Goal: Task Accomplishment & Management: Manage account settings

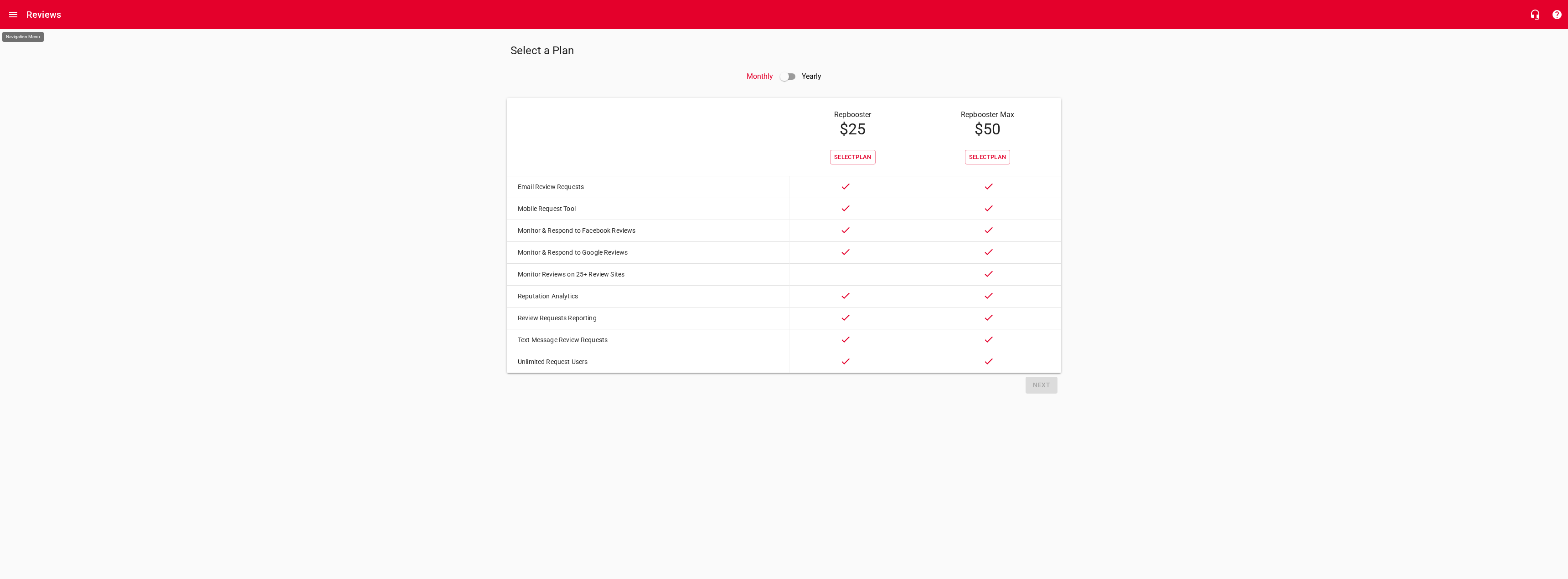
click at [12, 14] on icon "Open drawer" at bounding box center [13, 15] width 11 height 11
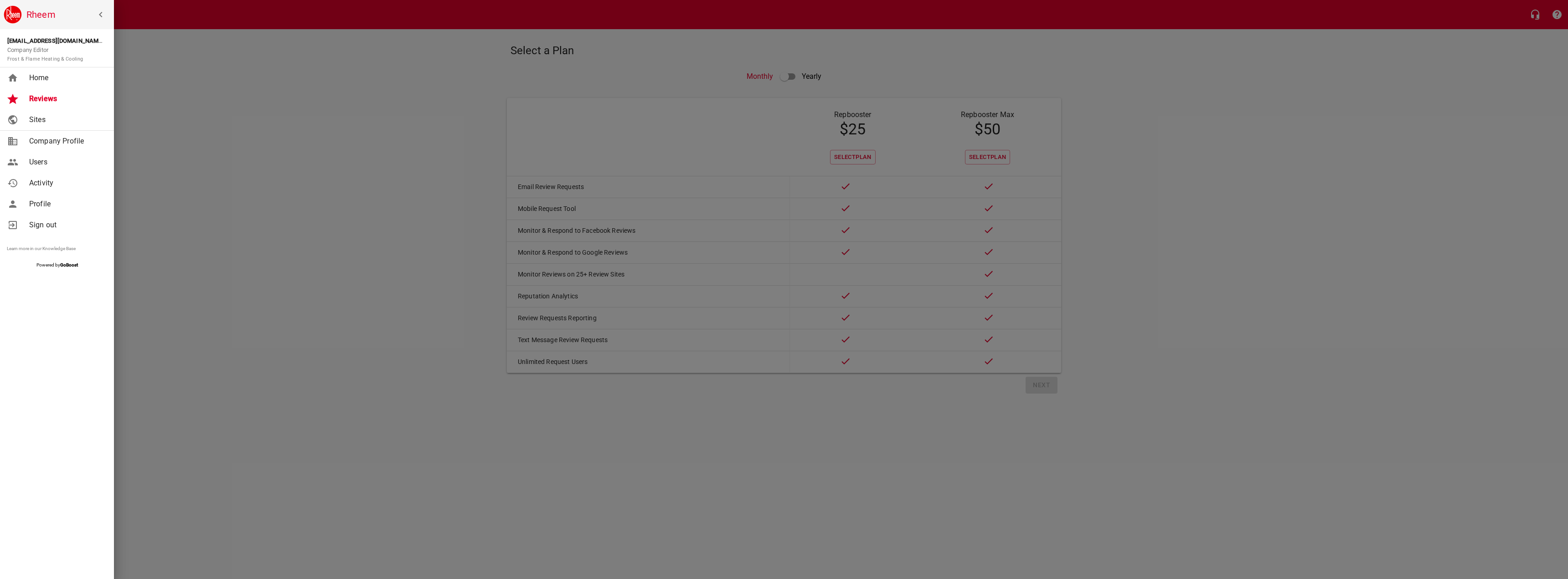
click at [44, 80] on span "Home" at bounding box center [67, 78] width 74 height 11
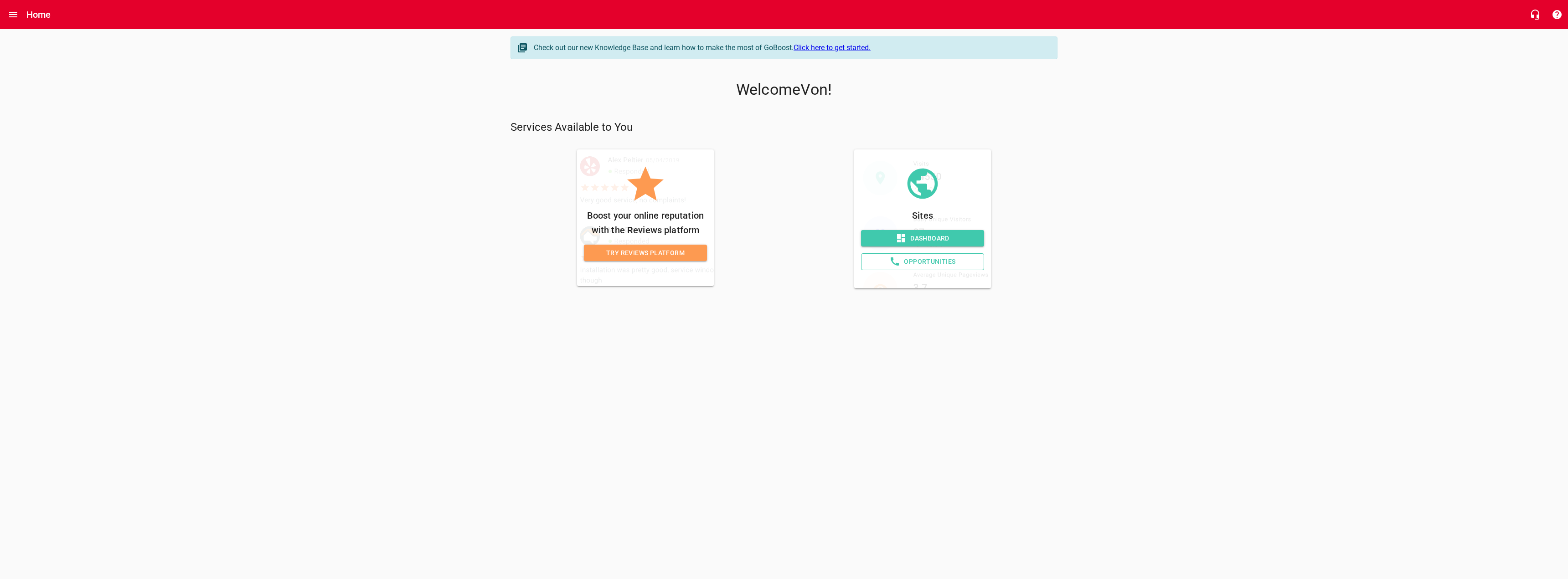
click at [918, 260] on span "Opportunities" at bounding box center [922, 261] width 107 height 11
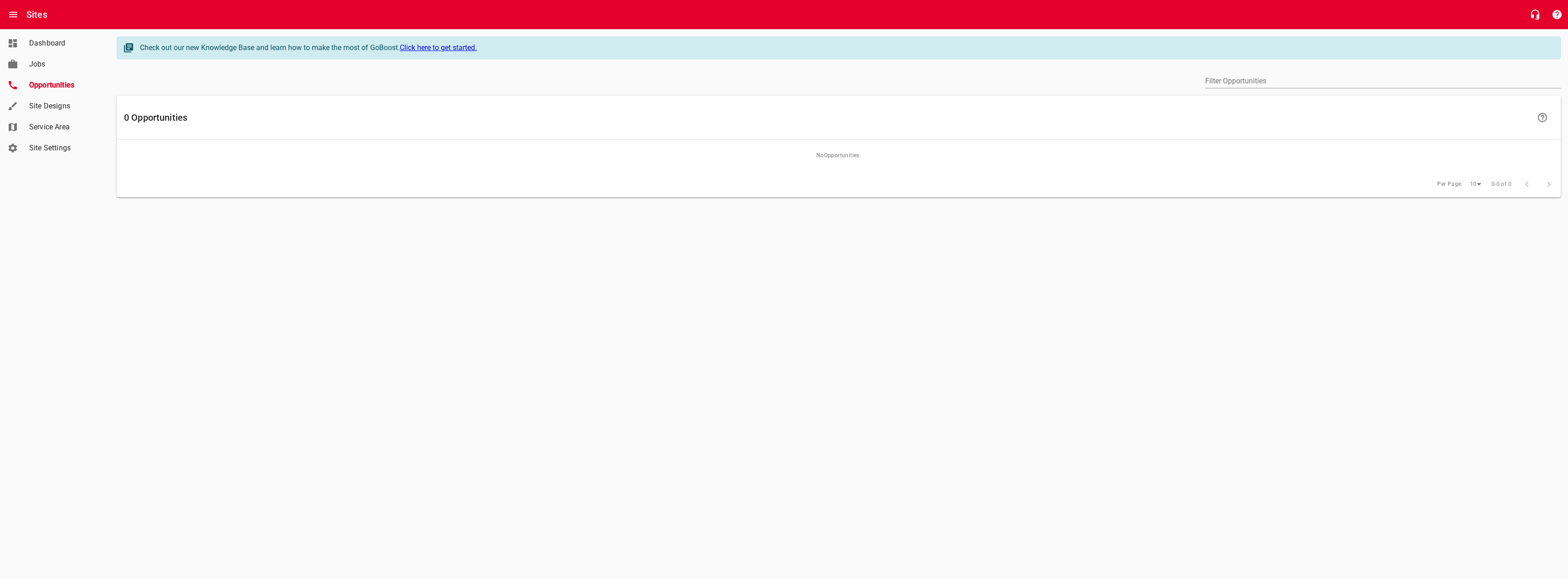
click at [55, 62] on span "Jobs" at bounding box center [64, 65] width 69 height 11
click at [705, 115] on h6 "0" at bounding box center [721, 113] width 74 height 15
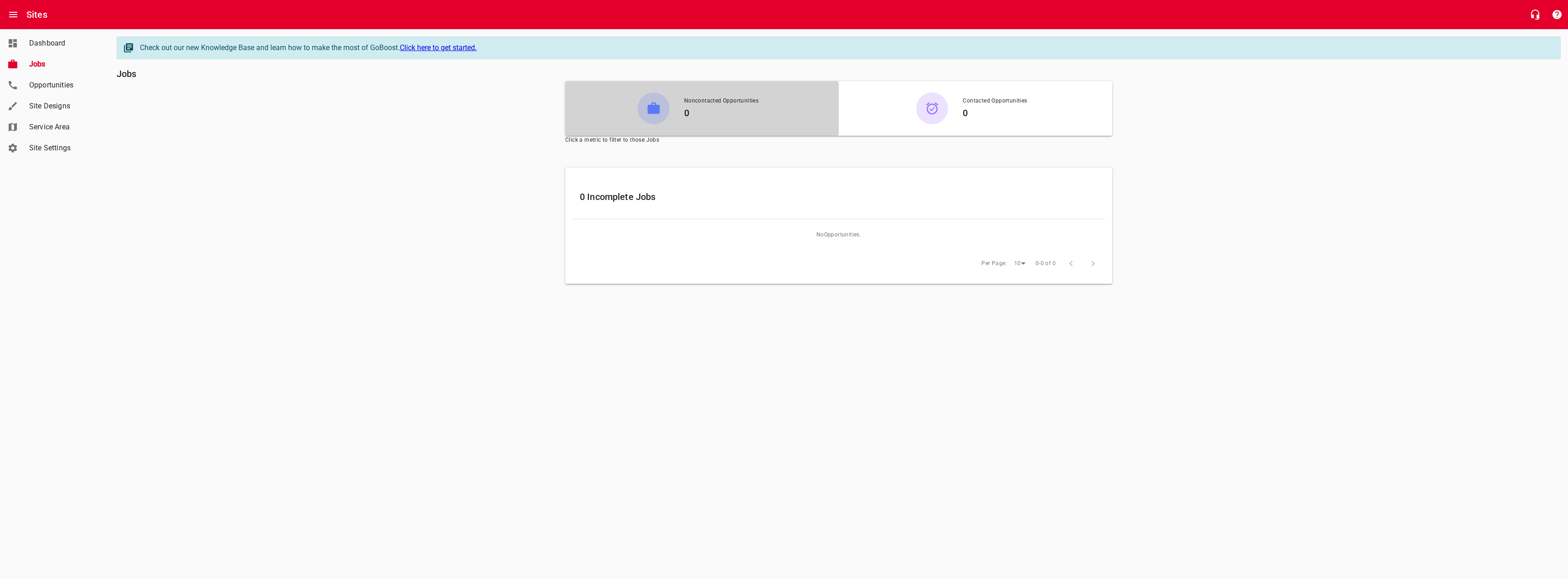
click at [914, 102] on li "Contacted Opportunities 0" at bounding box center [975, 108] width 133 height 42
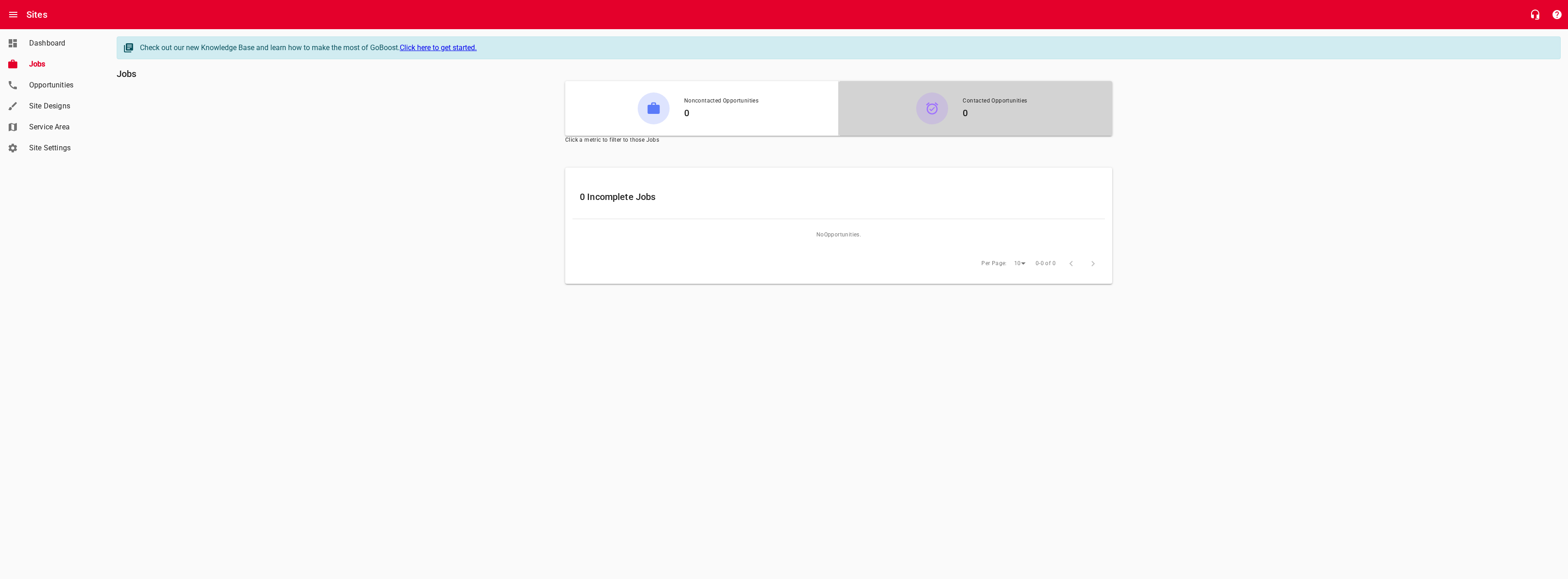
click at [44, 43] on span "Dashboard" at bounding box center [64, 43] width 69 height 11
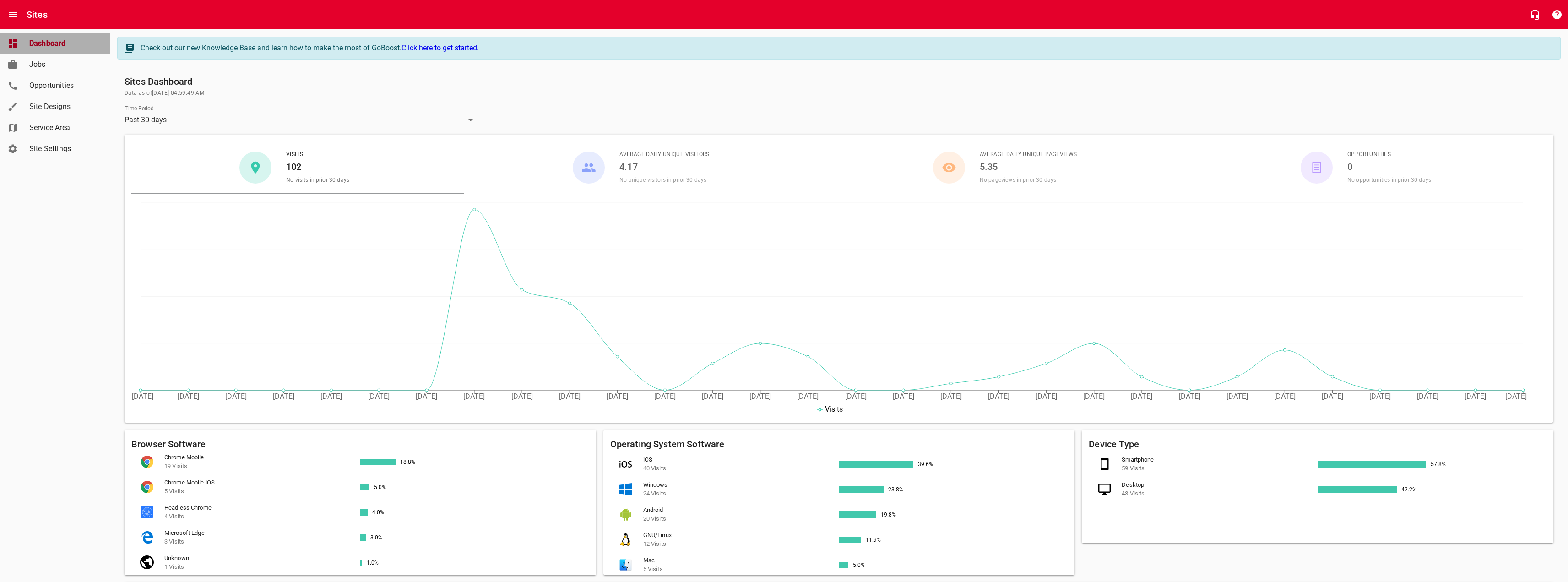
click at [48, 43] on span "Dashboard" at bounding box center [64, 44] width 70 height 11
click at [68, 108] on span "Site Designs" at bounding box center [64, 107] width 70 height 11
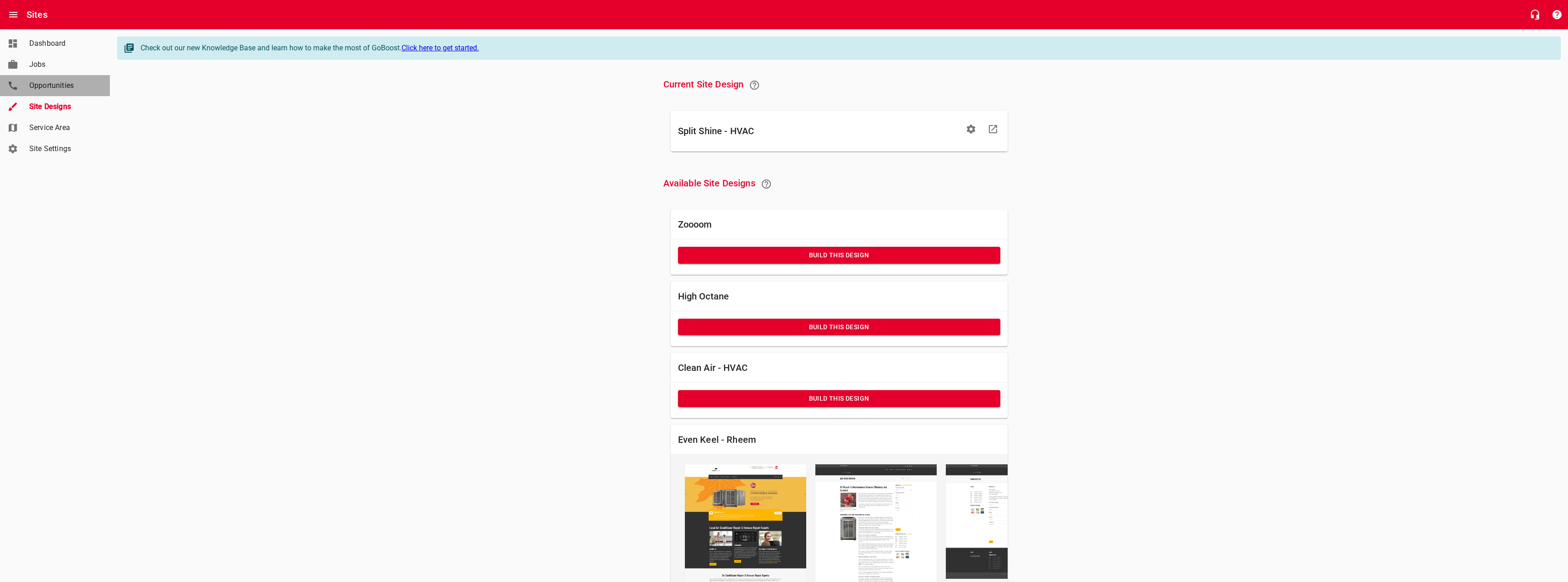
click at [68, 93] on link "Opportunities" at bounding box center [55, 85] width 110 height 21
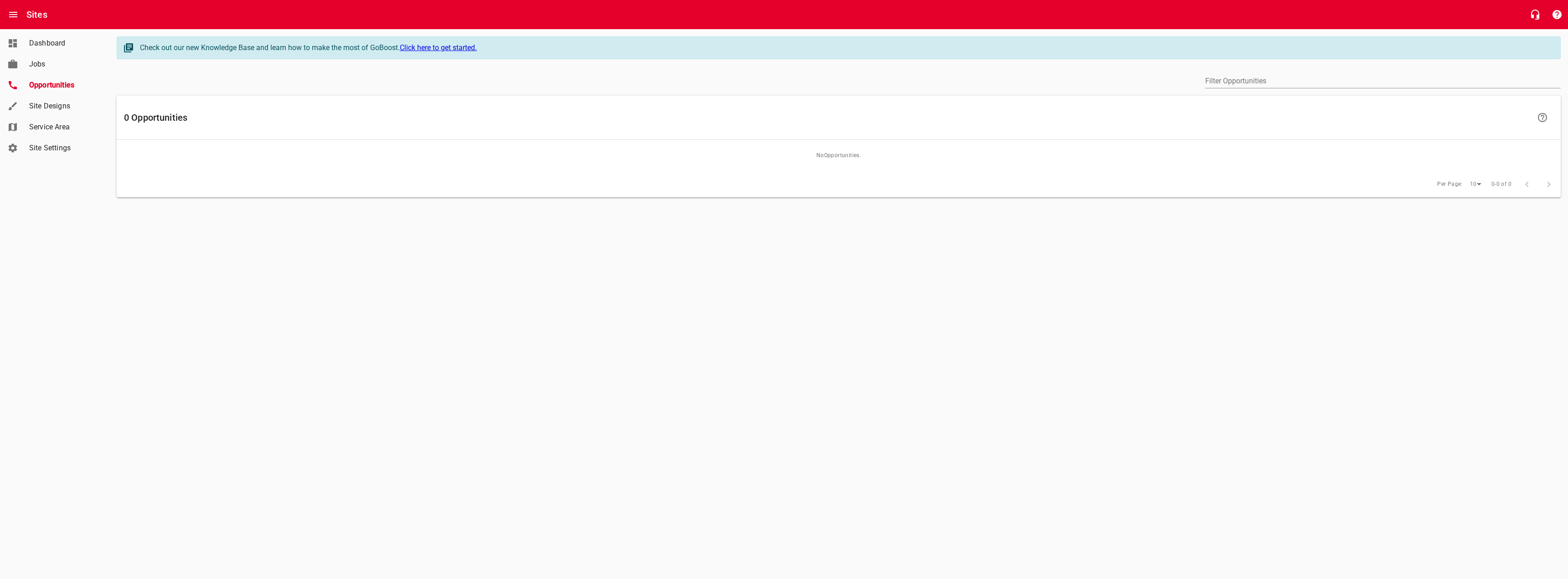
click at [52, 66] on span "Jobs" at bounding box center [64, 65] width 69 height 11
click at [16, 14] on icon "Open drawer" at bounding box center [13, 15] width 11 height 11
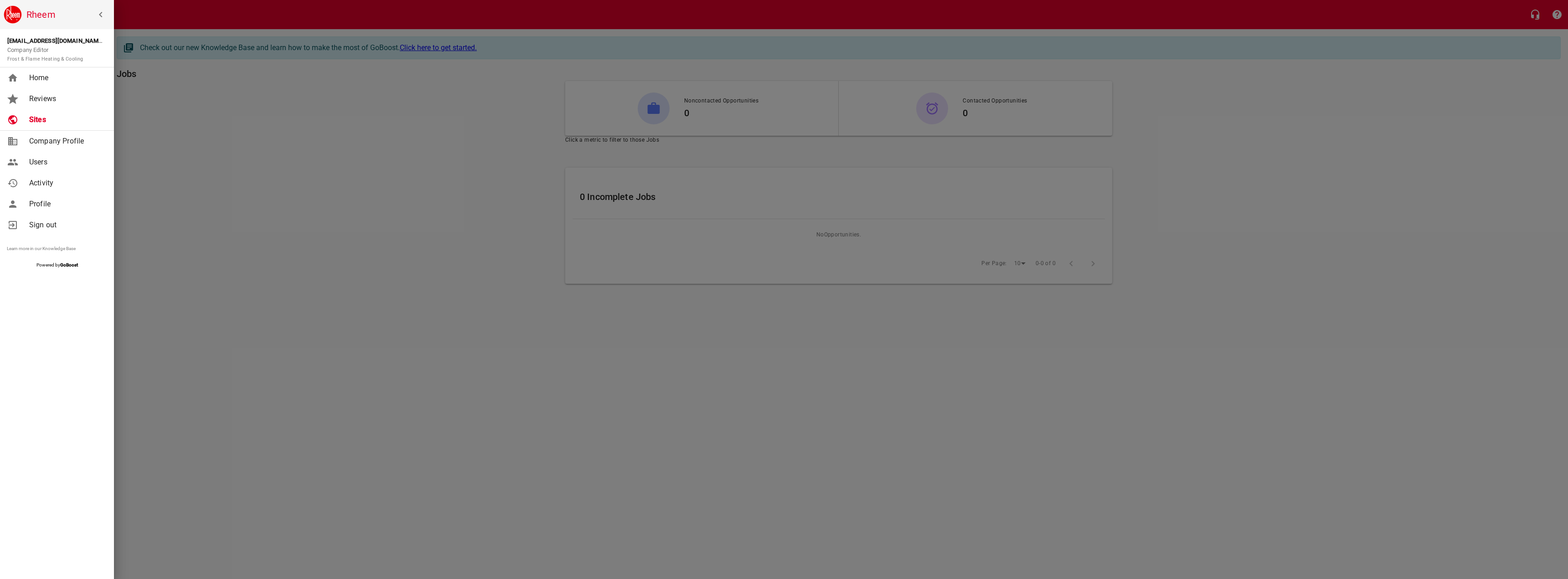
click at [50, 78] on span "Home" at bounding box center [67, 78] width 74 height 11
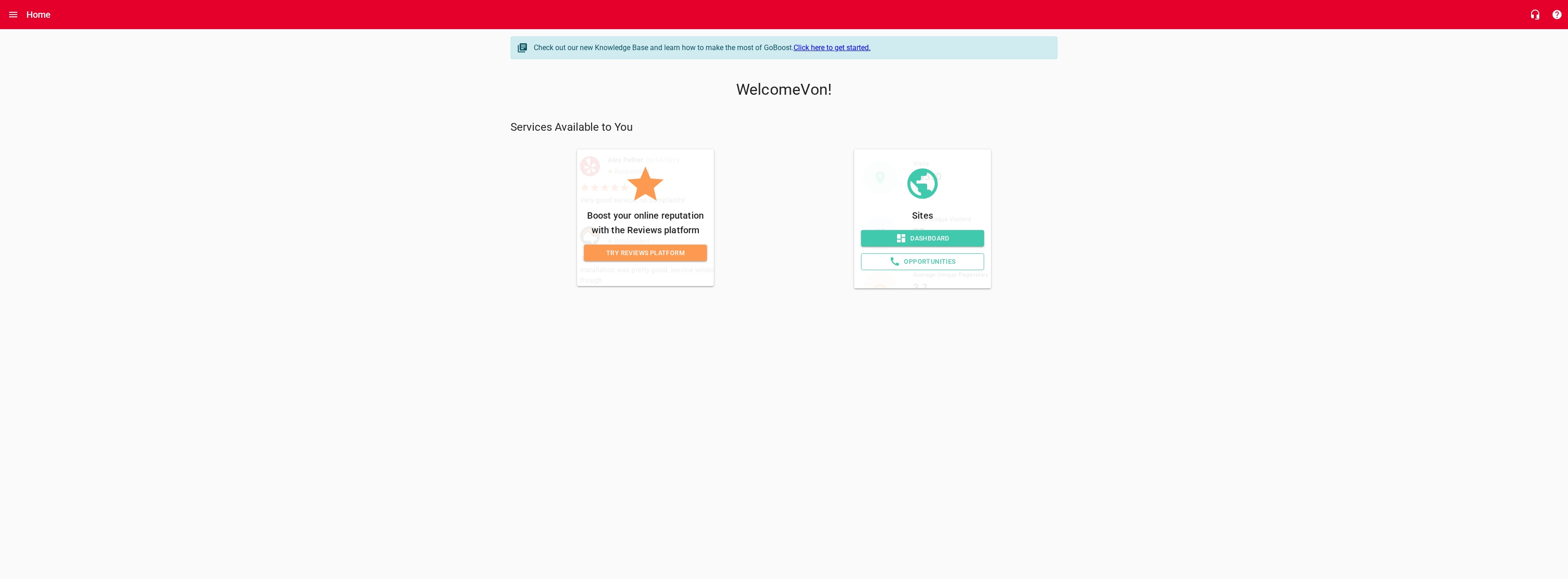
click at [924, 238] on span "Dashboard" at bounding box center [922, 238] width 108 height 11
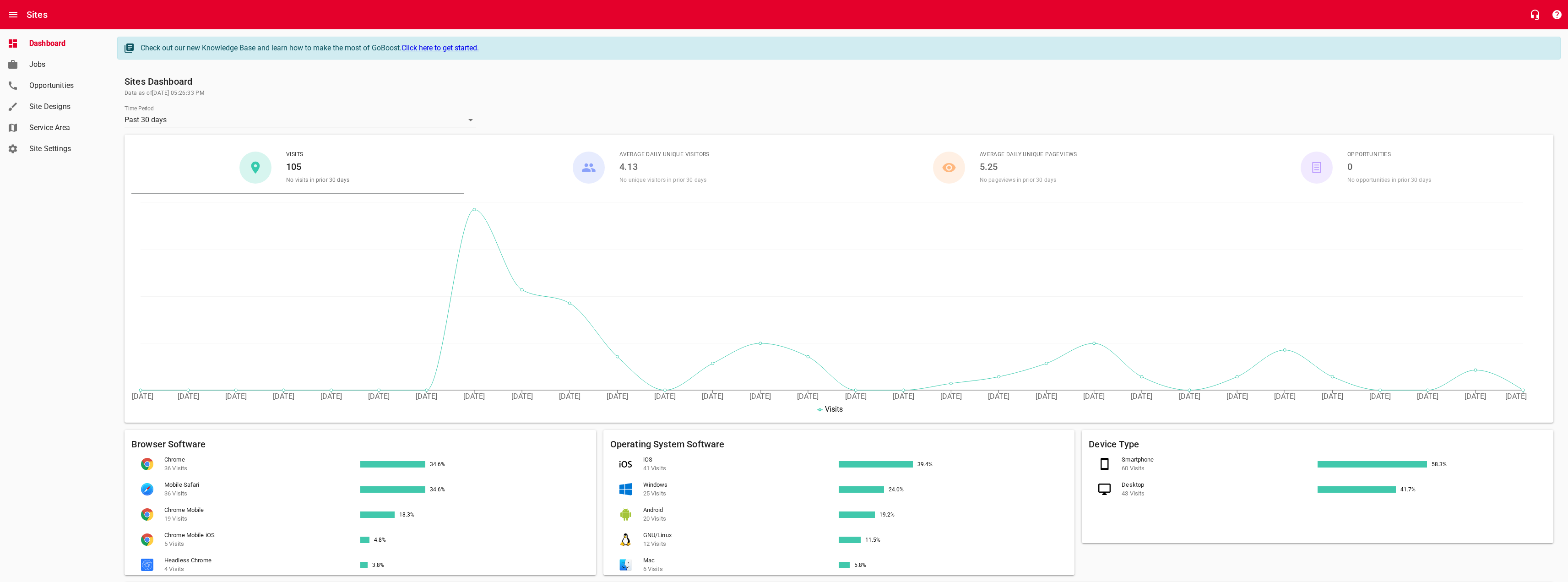
click at [68, 151] on span "Site Settings" at bounding box center [64, 149] width 70 height 11
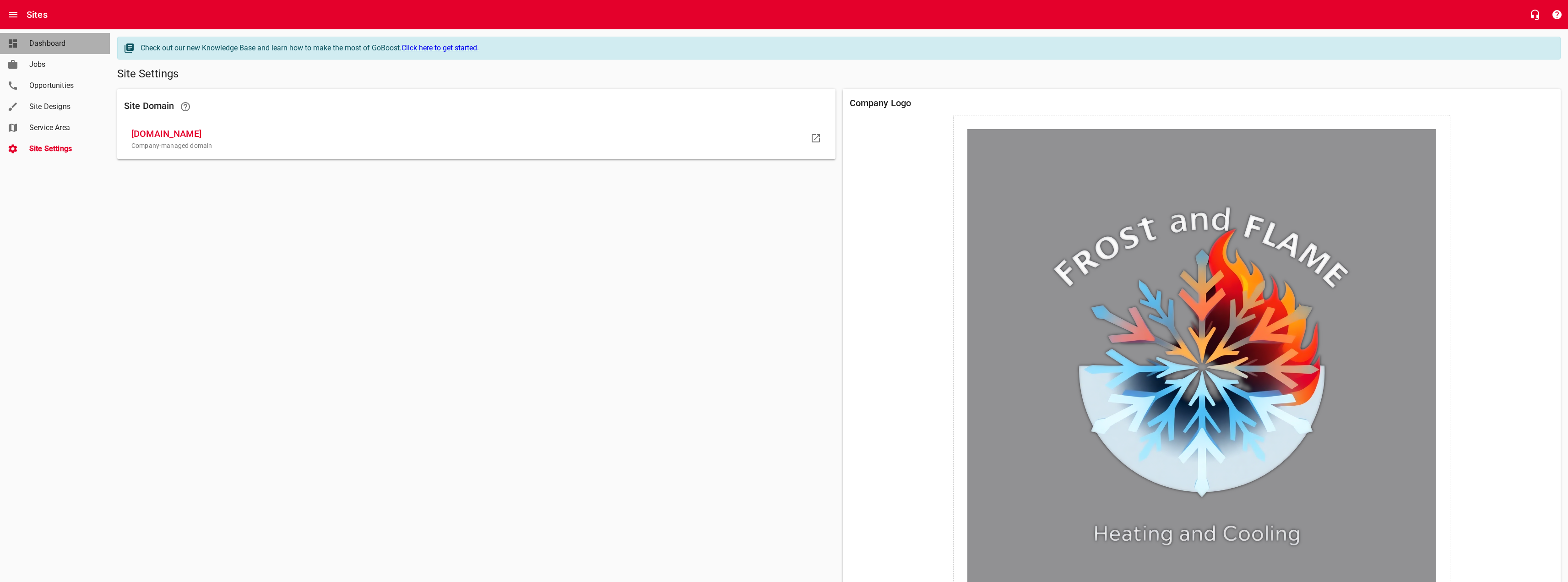
click at [34, 42] on span "Dashboard" at bounding box center [64, 44] width 70 height 11
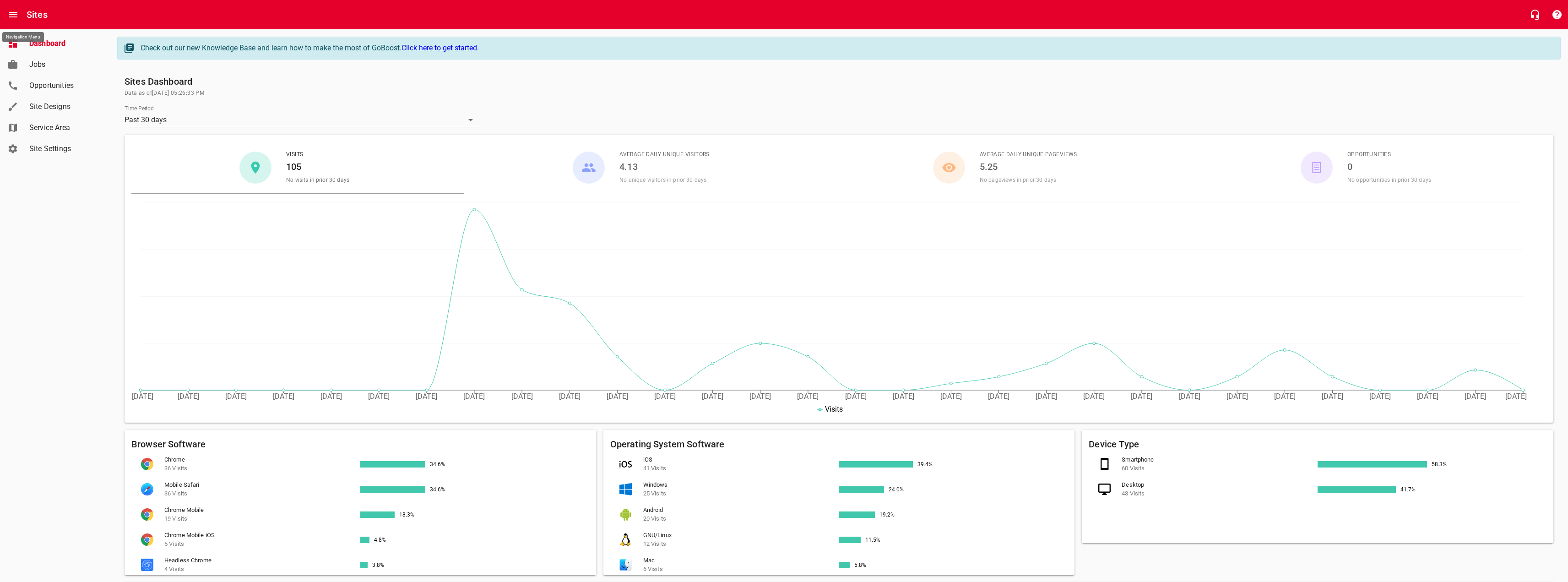
click at [15, 15] on icon "Open drawer" at bounding box center [13, 15] width 8 height 6
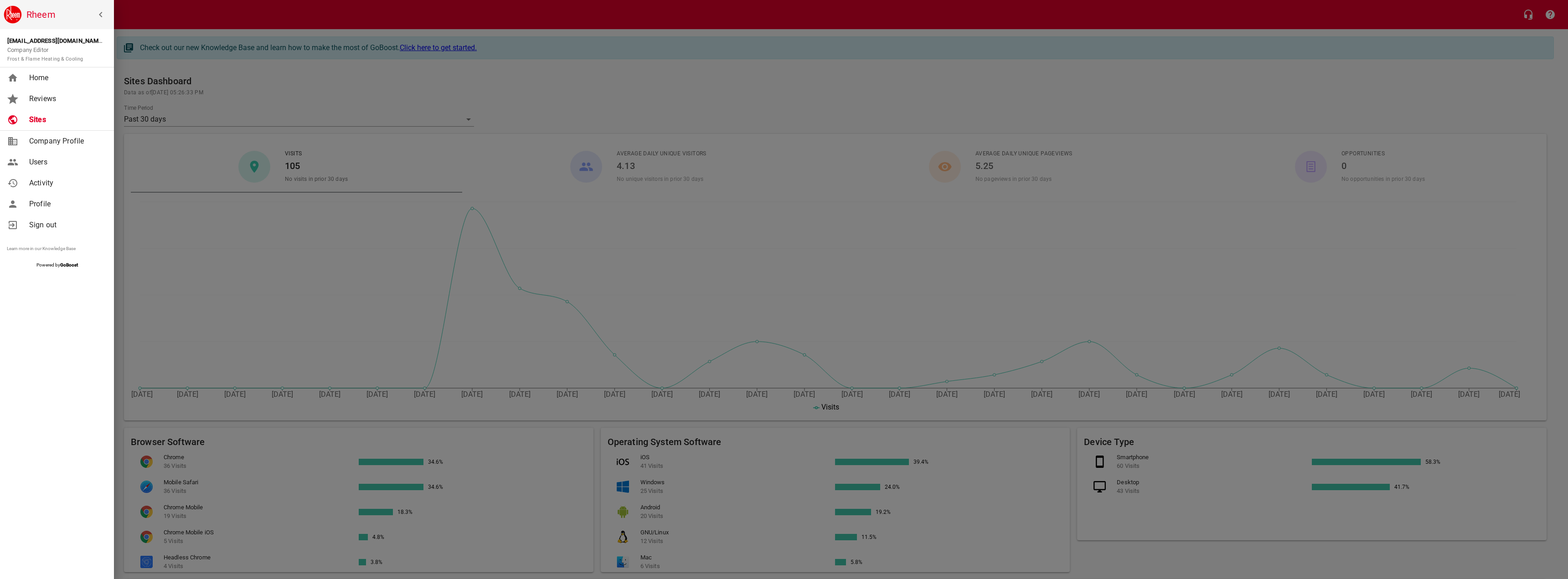
click at [69, 98] on span "Reviews" at bounding box center [67, 99] width 74 height 11
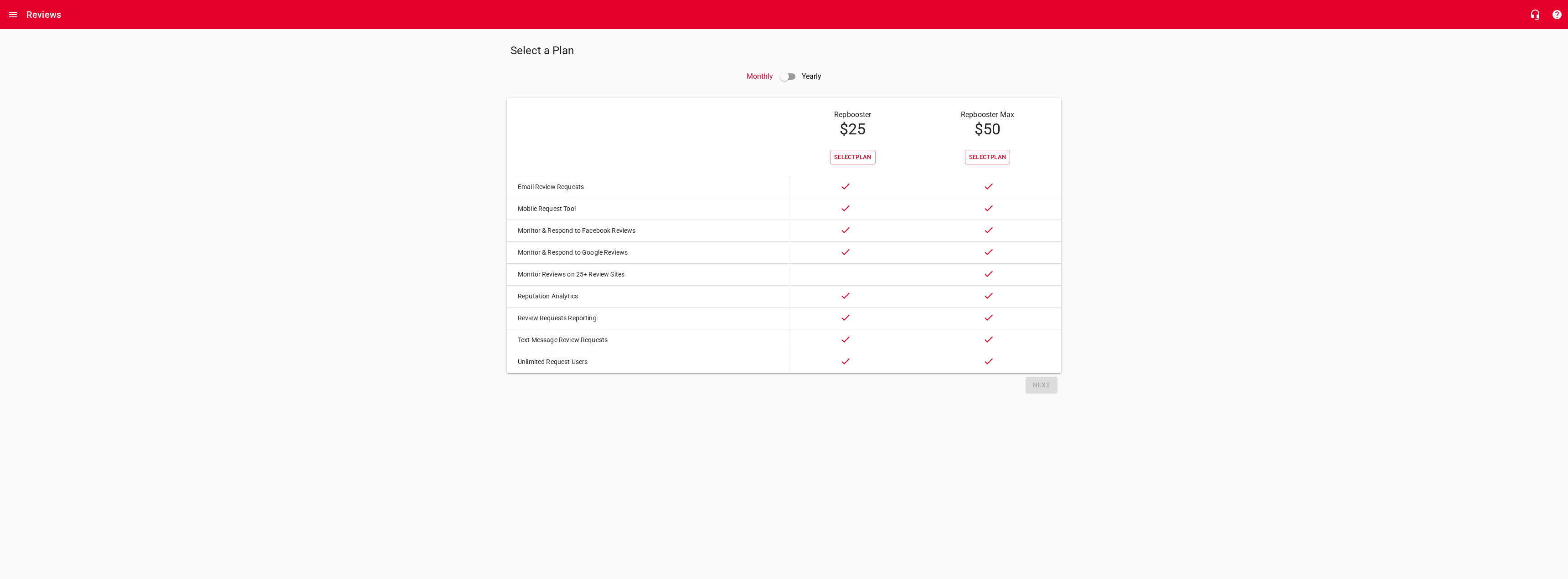
click at [786, 74] on input "checkbox" at bounding box center [784, 77] width 22 height 22
click at [786, 74] on input "checkbox" at bounding box center [791, 77] width 22 height 22
checkbox input "false"
click at [14, 18] on icon "Open drawer" at bounding box center [13, 15] width 8 height 6
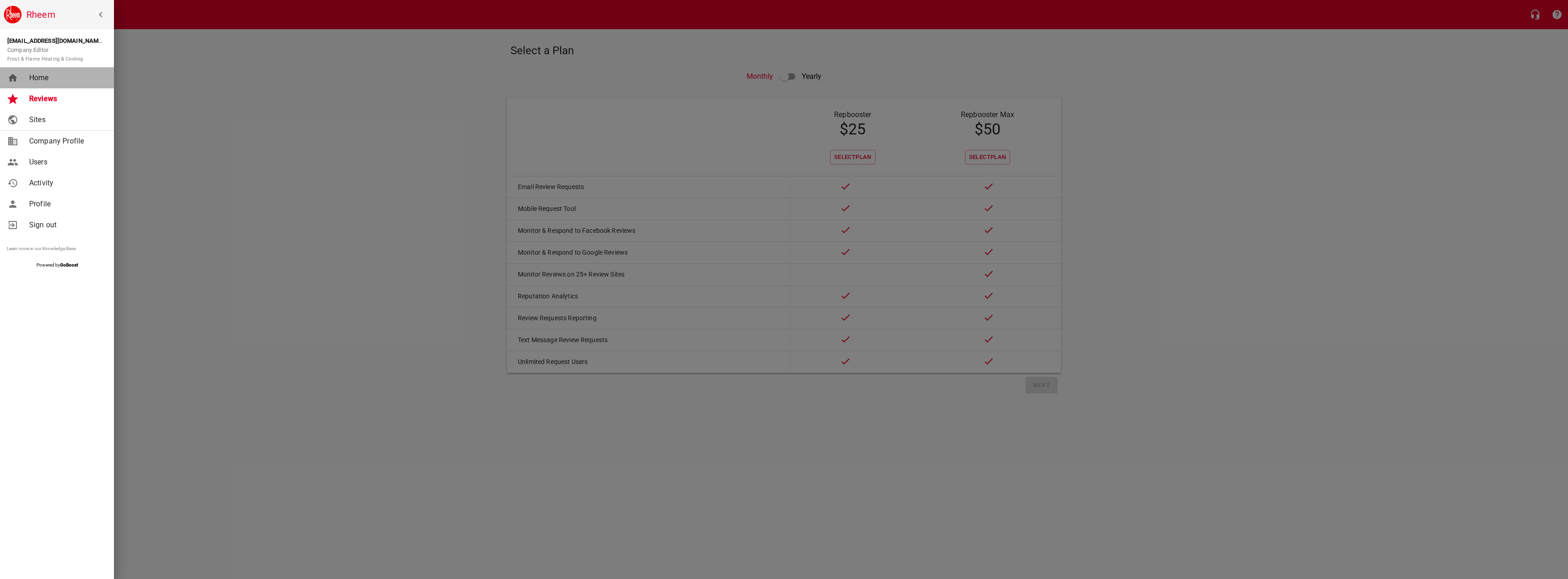
click at [43, 78] on span "Home" at bounding box center [67, 78] width 74 height 11
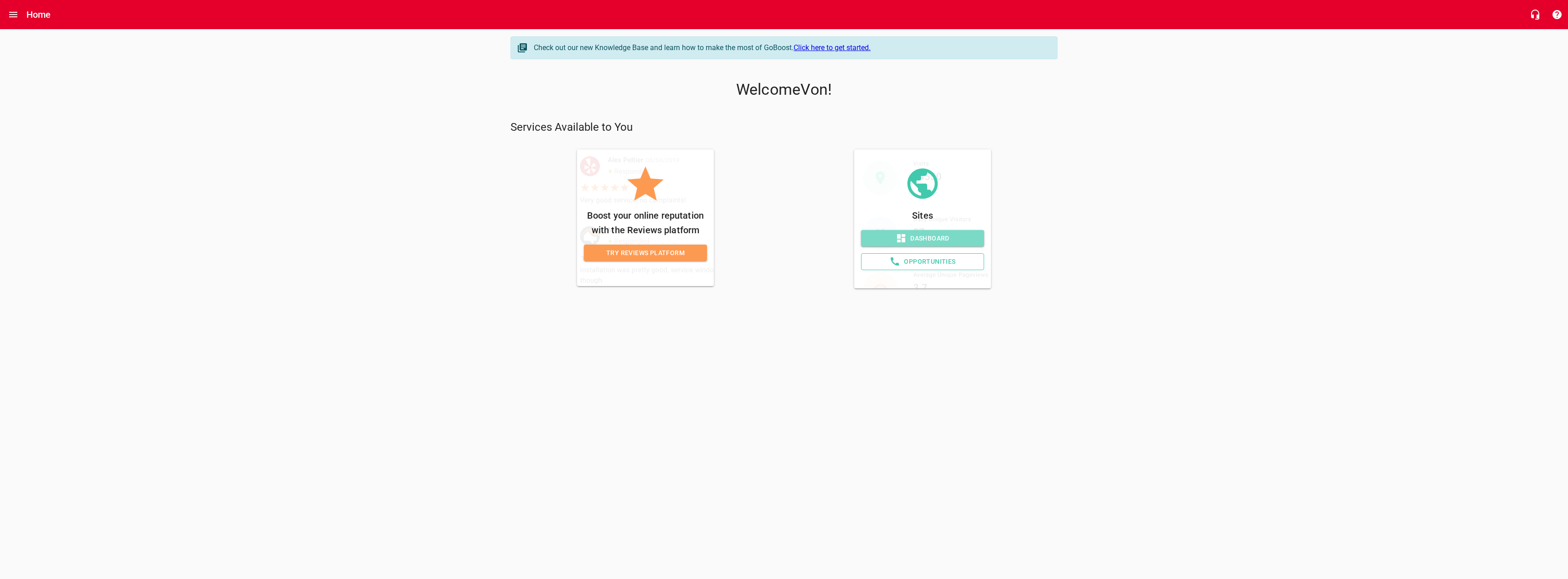
click at [921, 234] on span "Dashboard" at bounding box center [922, 238] width 108 height 11
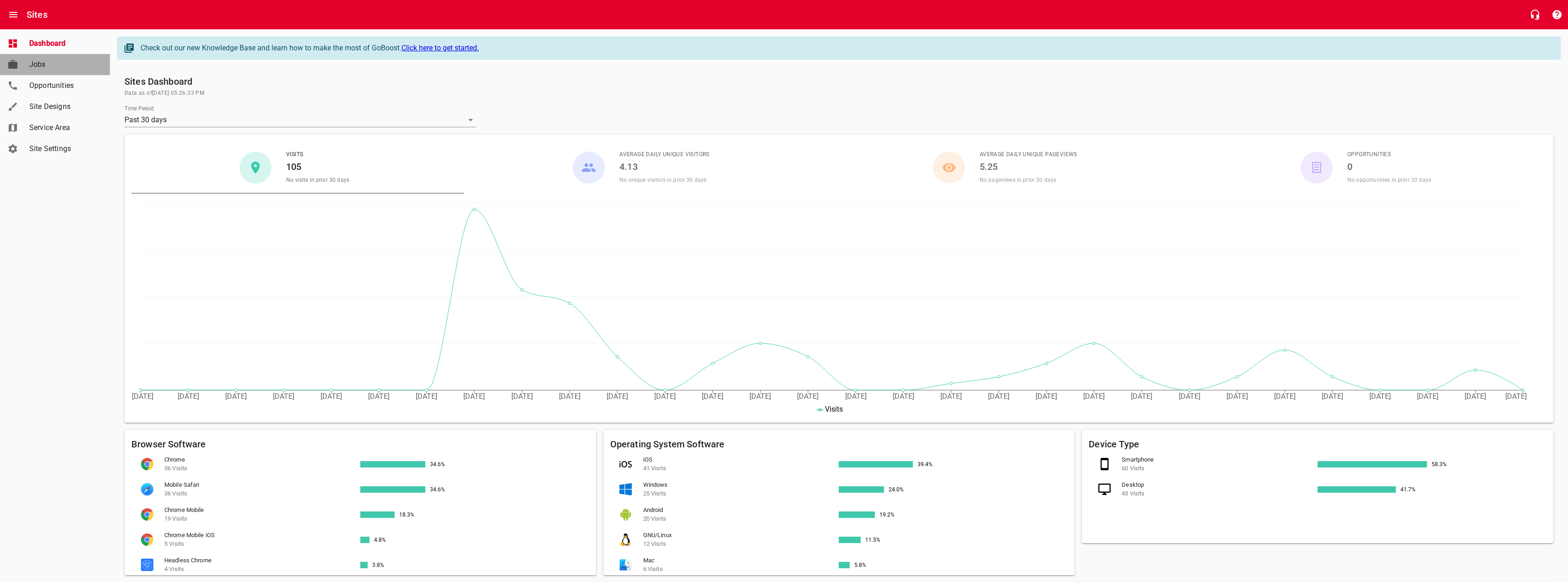
click at [69, 68] on span "Jobs" at bounding box center [64, 65] width 70 height 11
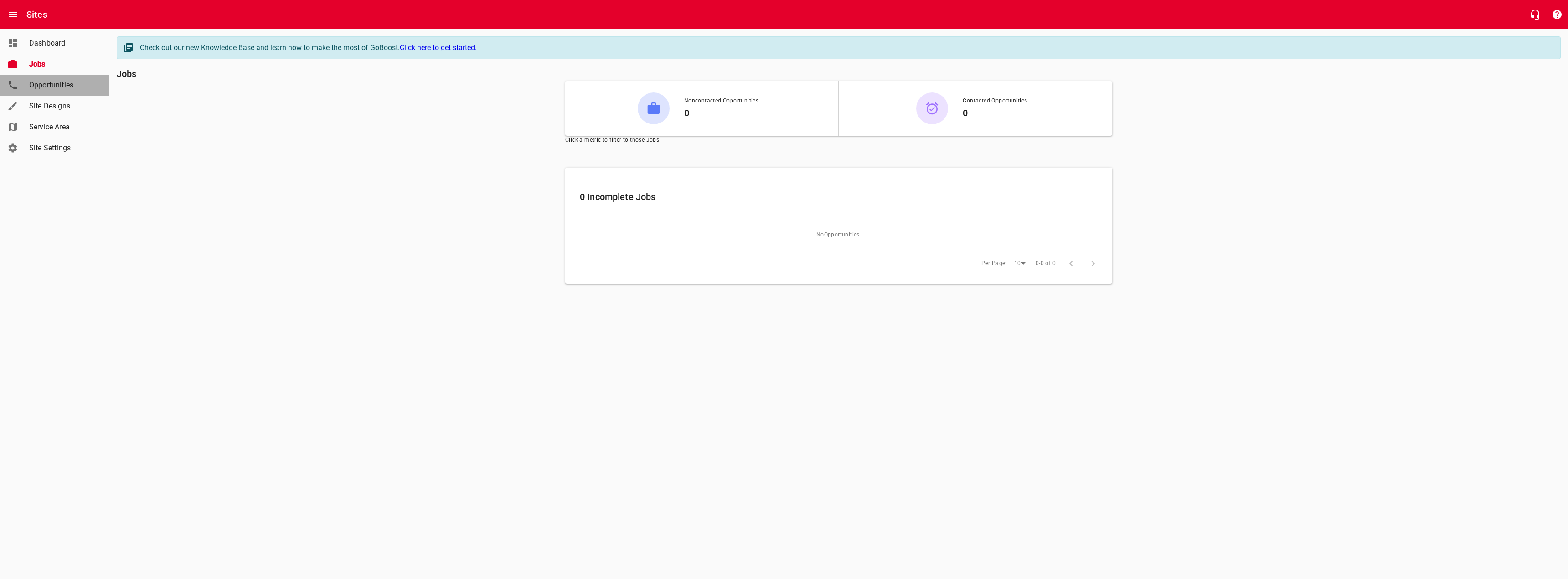
click at [72, 87] on span "Opportunities" at bounding box center [64, 85] width 69 height 11
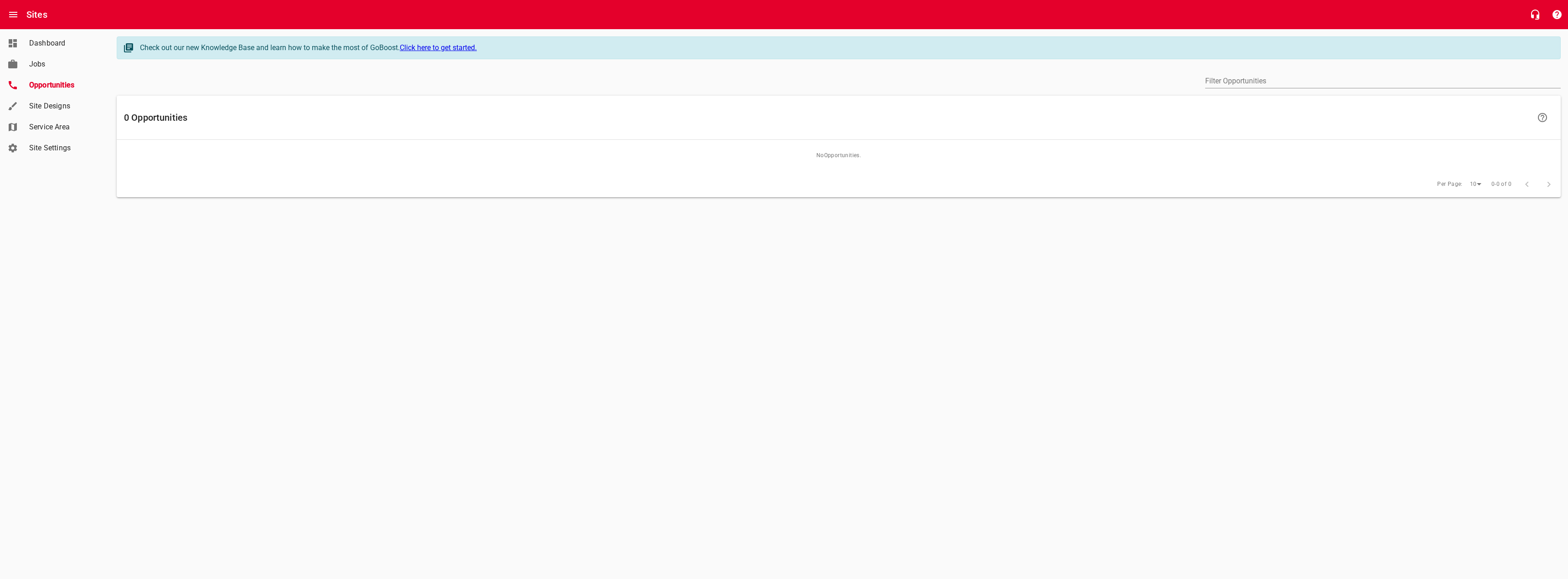
click at [69, 107] on span "Site Designs" at bounding box center [64, 106] width 69 height 11
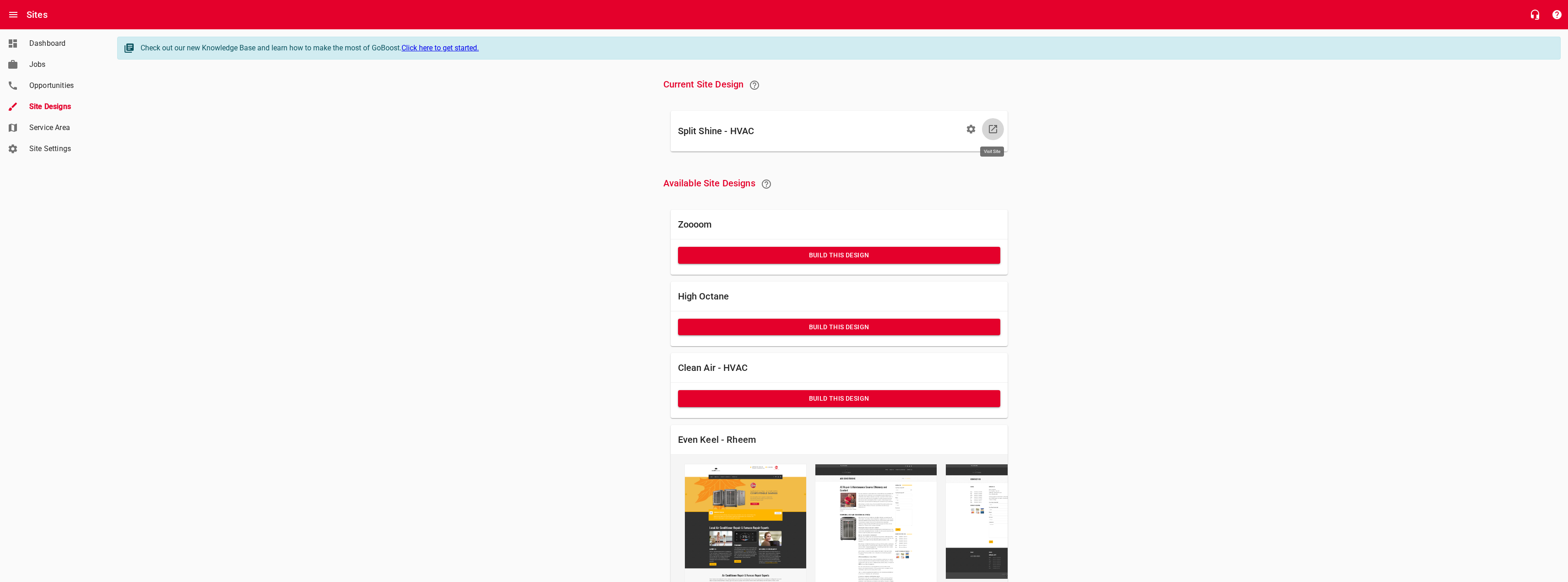
click at [992, 130] on icon at bounding box center [992, 129] width 8 height 8
